Goal: Information Seeking & Learning: Understand process/instructions

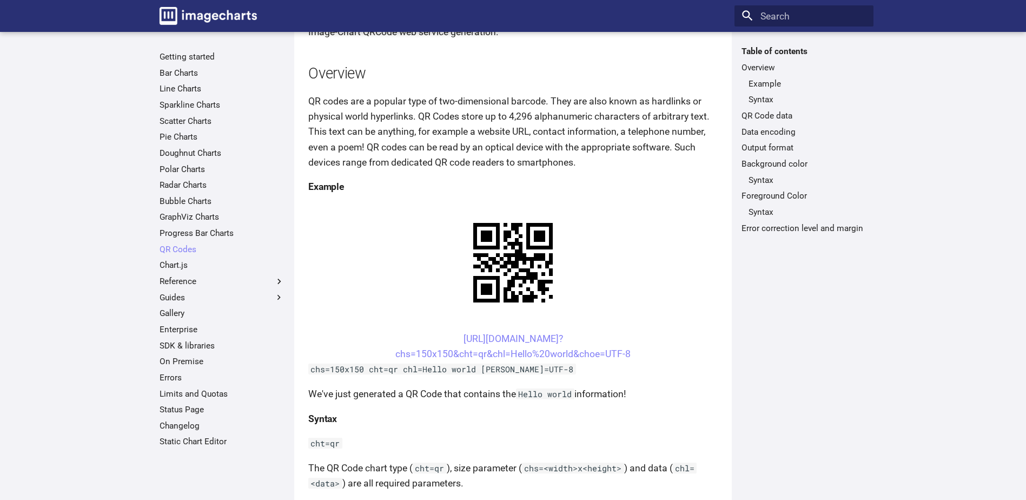
scroll to position [121, 0]
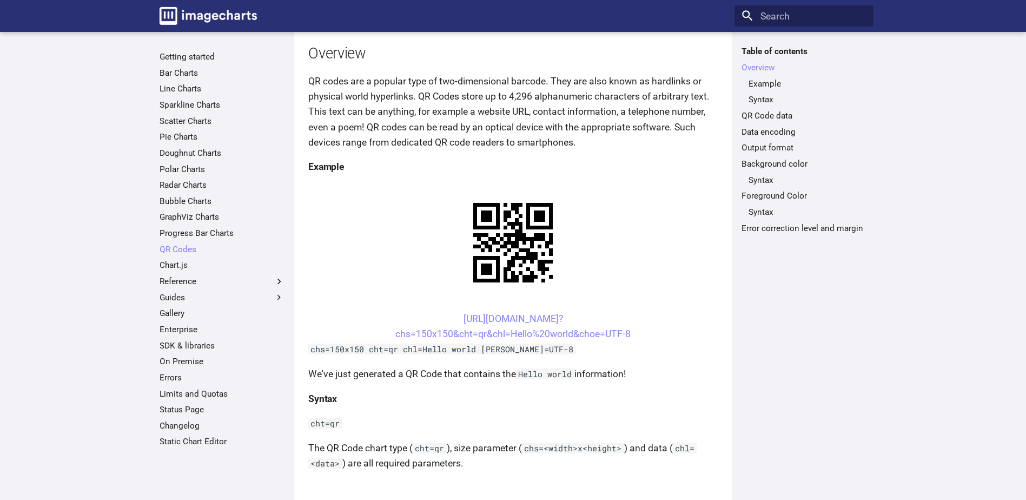
drag, startPoint x: 643, startPoint y: 334, endPoint x: 392, endPoint y: 326, distance: 251.1
click at [392, 326] on center "[URL][DOMAIN_NAME]? chs=150x150&cht=qr&chl=Hello%20world&choe=UTF-8" at bounding box center [512, 326] width 409 height 30
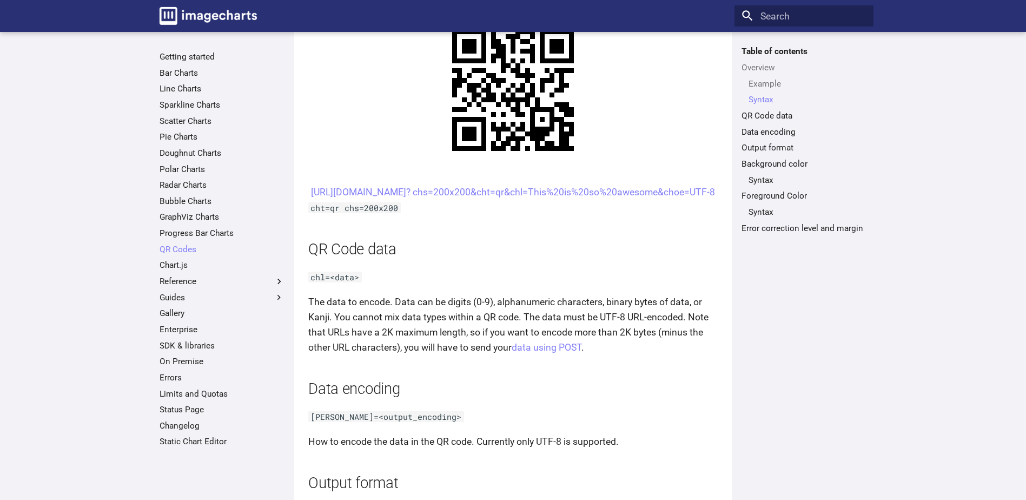
scroll to position [608, 0]
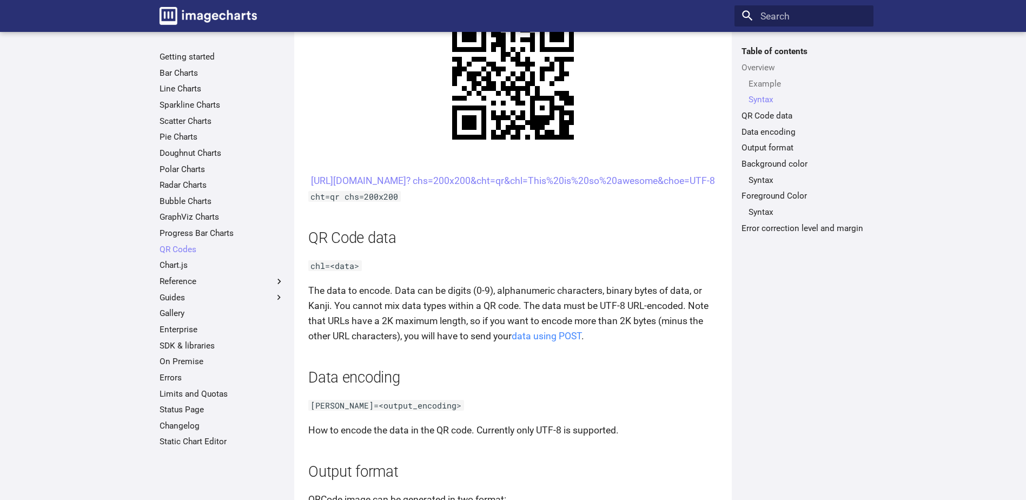
click at [562, 341] on link "data using POST" at bounding box center [547, 335] width 70 height 11
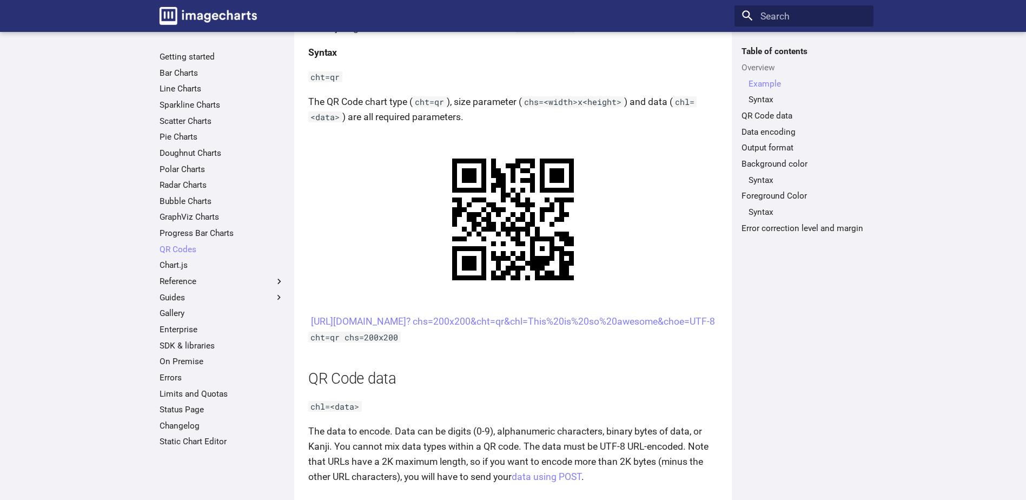
scroll to position [445, 0]
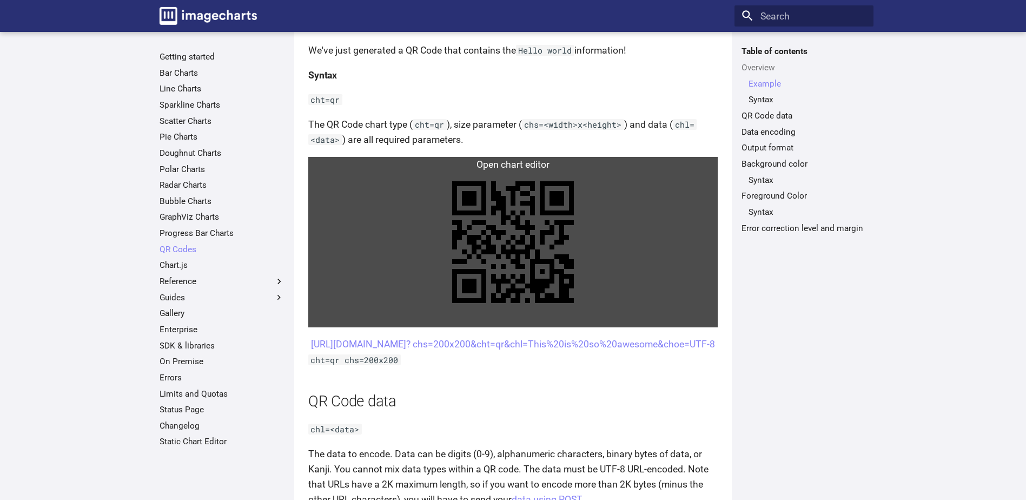
click at [599, 209] on link at bounding box center [512, 242] width 409 height 170
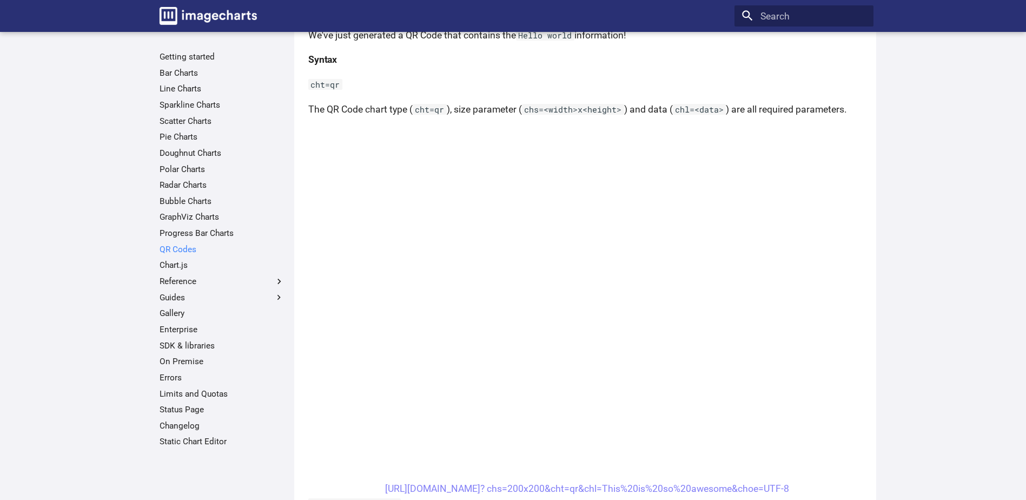
click at [176, 247] on link "QR Codes" at bounding box center [222, 249] width 125 height 11
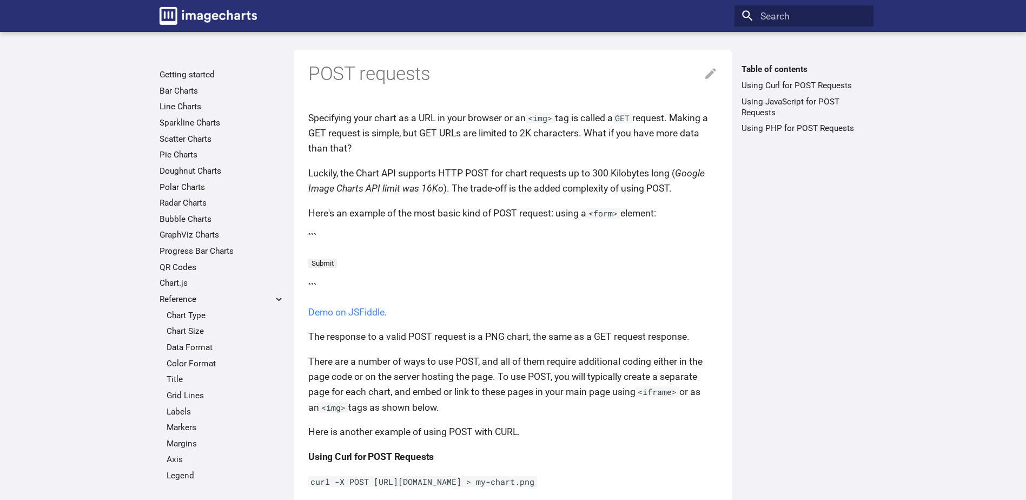
click at [351, 313] on link "Demo on JSFiddle" at bounding box center [346, 312] width 76 height 11
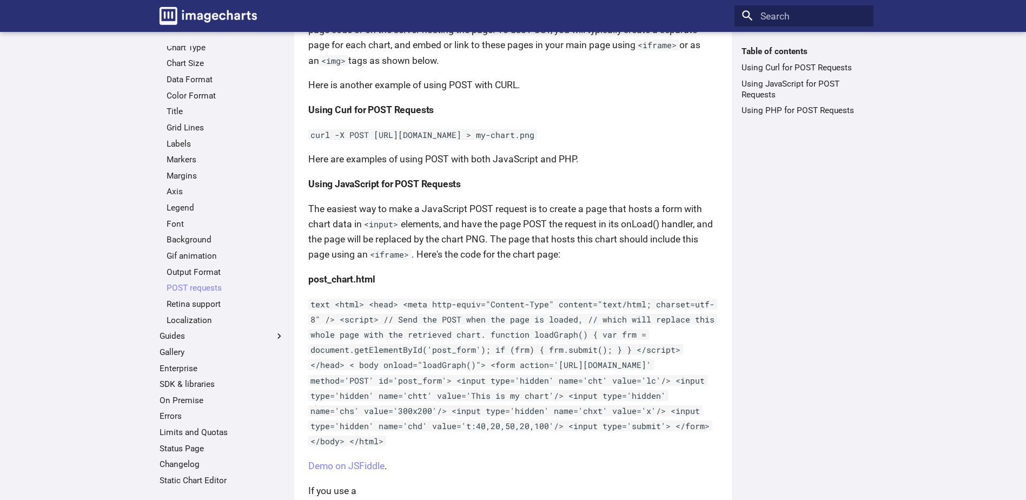
scroll to position [441, 0]
